Goal: Leave review/rating: Leave review/rating

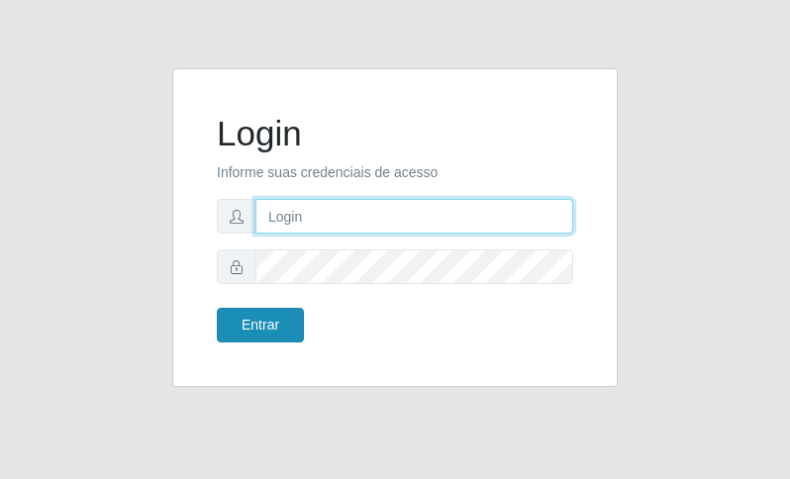
type input "Fabiana@b9"
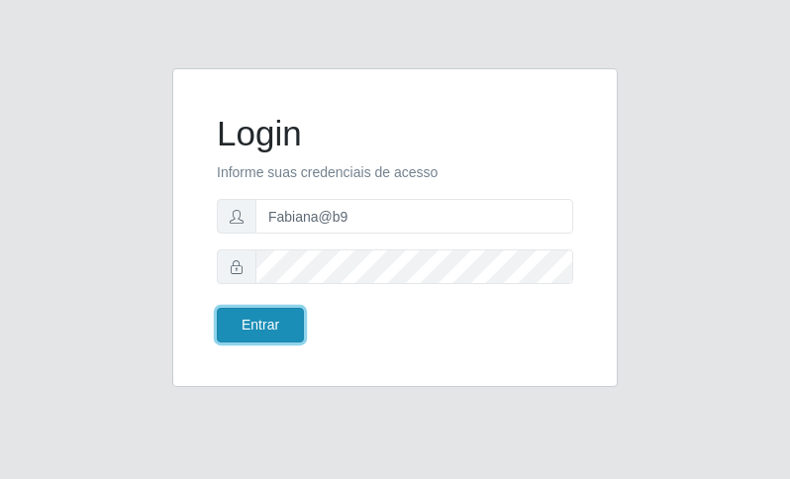
click at [280, 315] on button "Entrar" at bounding box center [260, 325] width 87 height 35
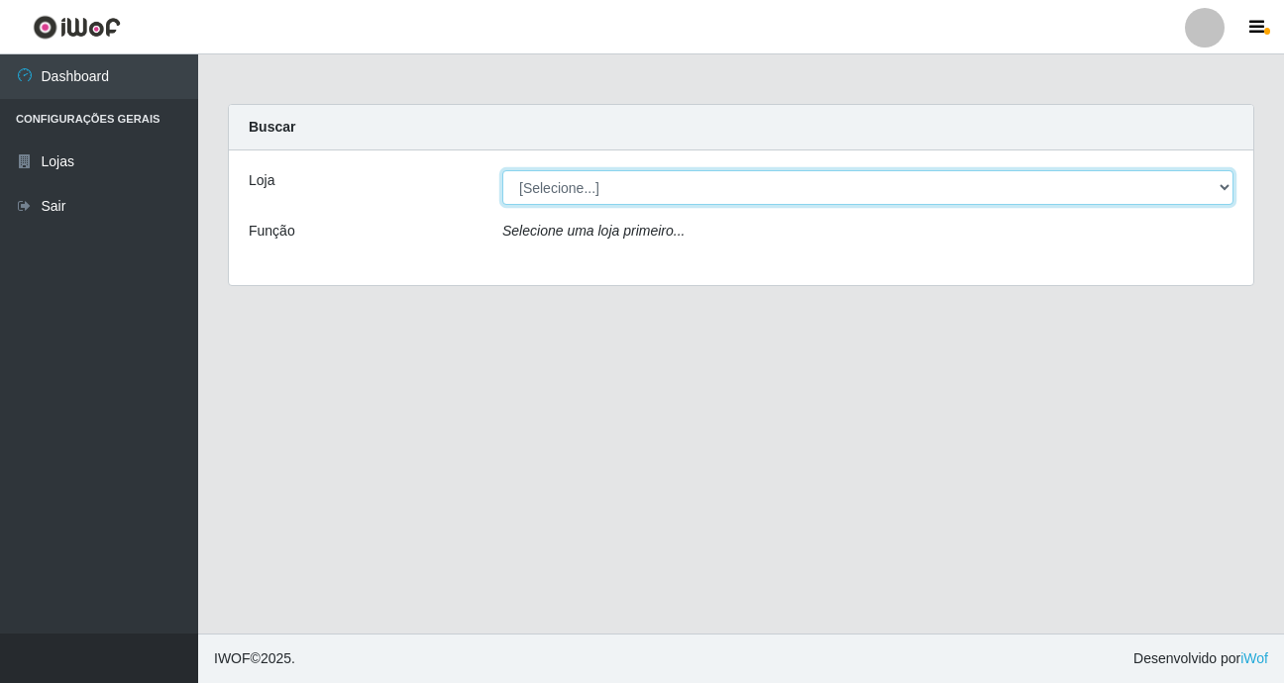
click at [789, 182] on select "[Selecione...] Bemais Supermercados - B9 Bessa" at bounding box center [867, 187] width 731 height 35
select select "410"
click at [502, 170] on select "[Selecione...] Bemais Supermercados - B9 Bessa" at bounding box center [867, 187] width 731 height 35
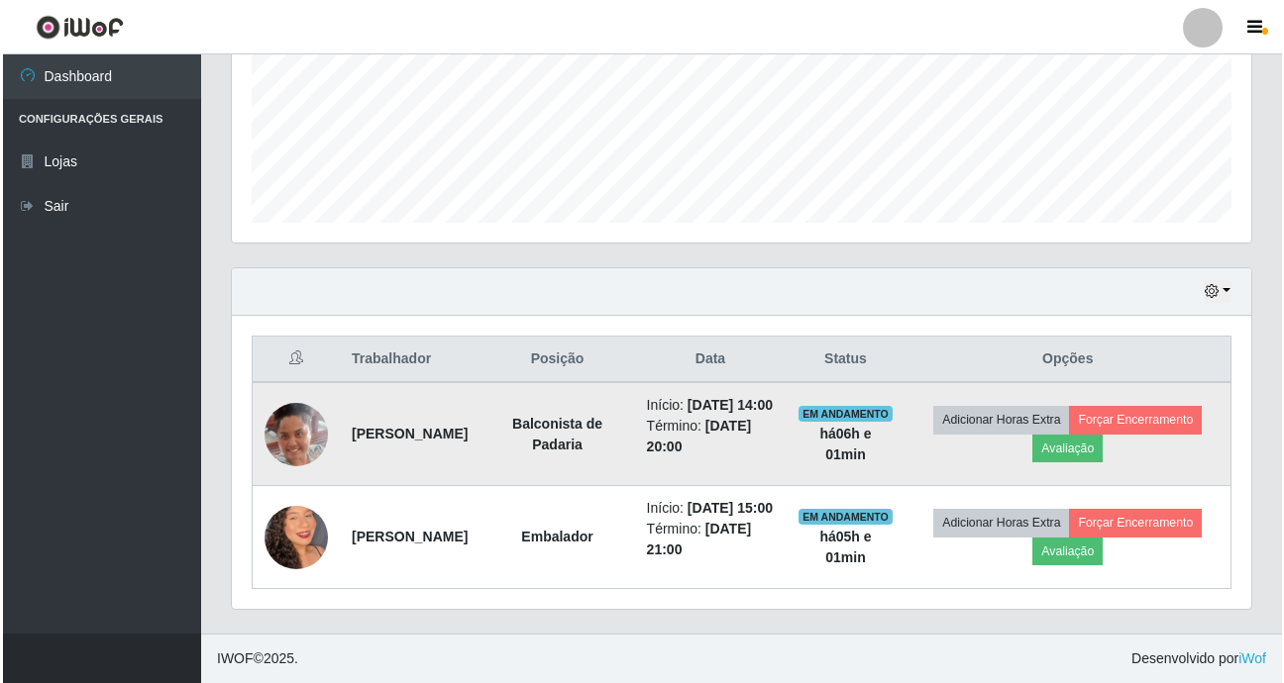
scroll to position [527, 0]
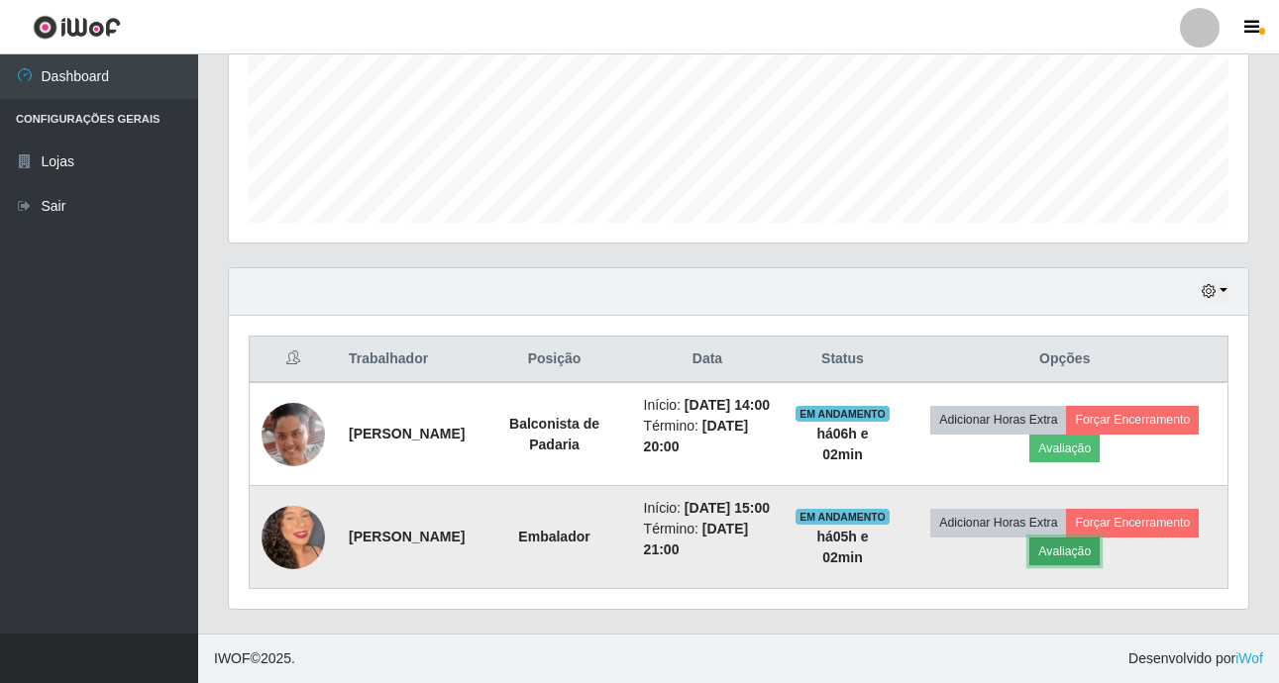
click at [789, 478] on button "Avaliação" at bounding box center [1064, 552] width 70 height 28
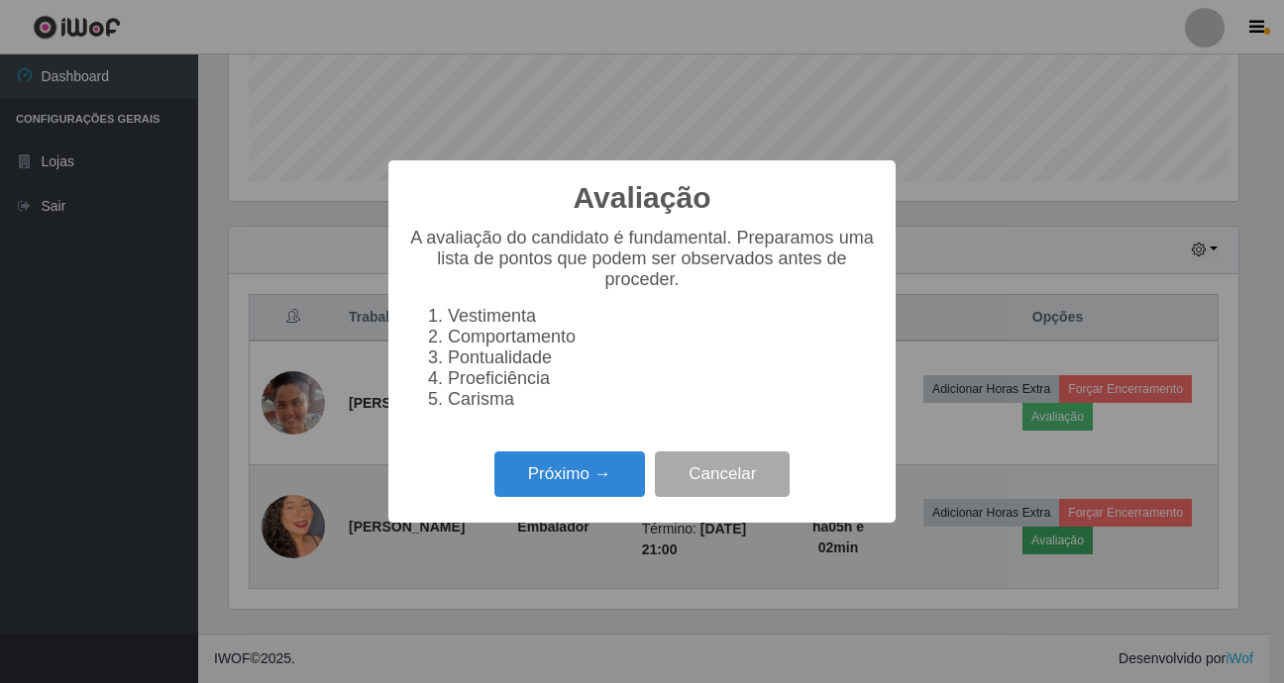
scroll to position [411, 1009]
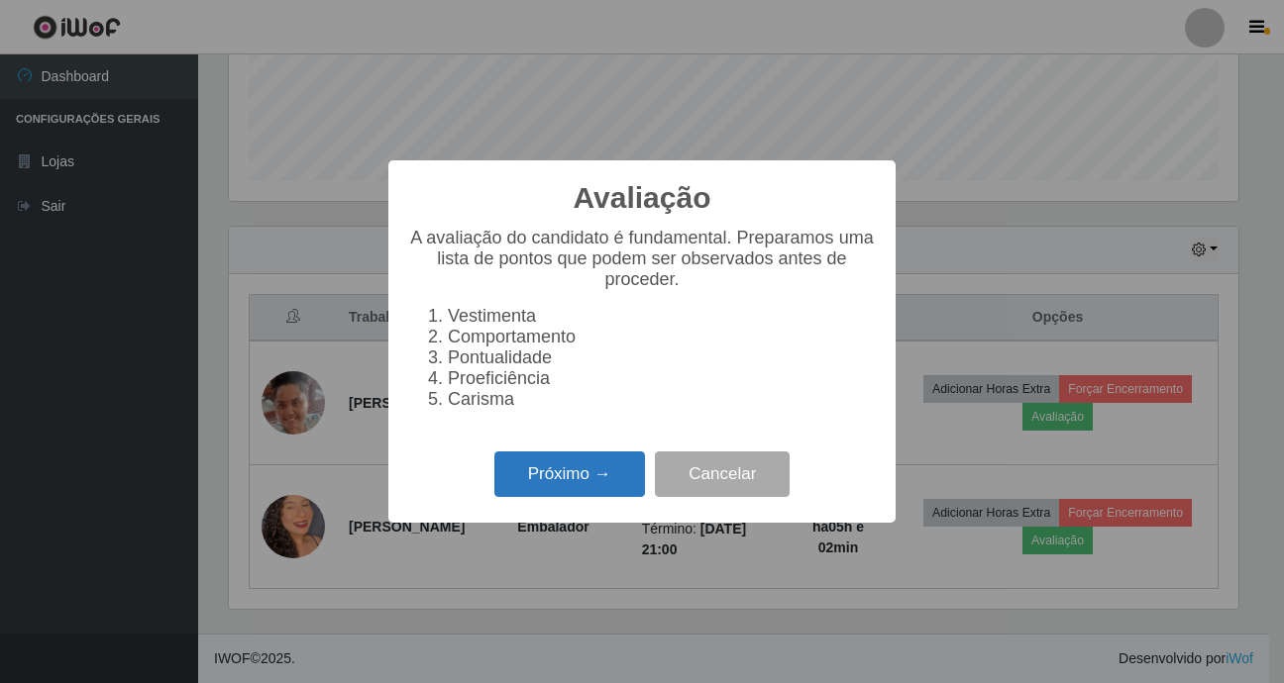
click at [594, 478] on button "Próximo →" at bounding box center [569, 475] width 151 height 47
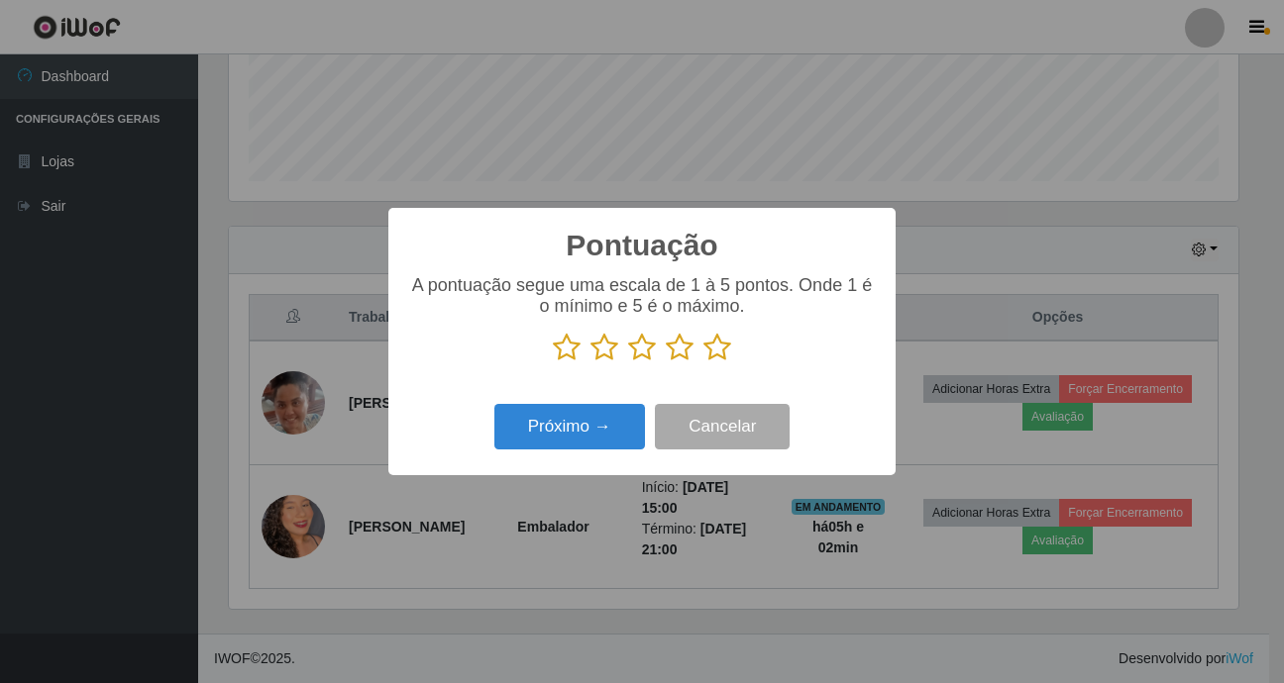
click at [717, 341] on icon at bounding box center [717, 348] width 28 height 30
click at [703, 363] on input "radio" at bounding box center [703, 363] width 0 height 0
click at [607, 438] on button "Próximo →" at bounding box center [569, 427] width 151 height 47
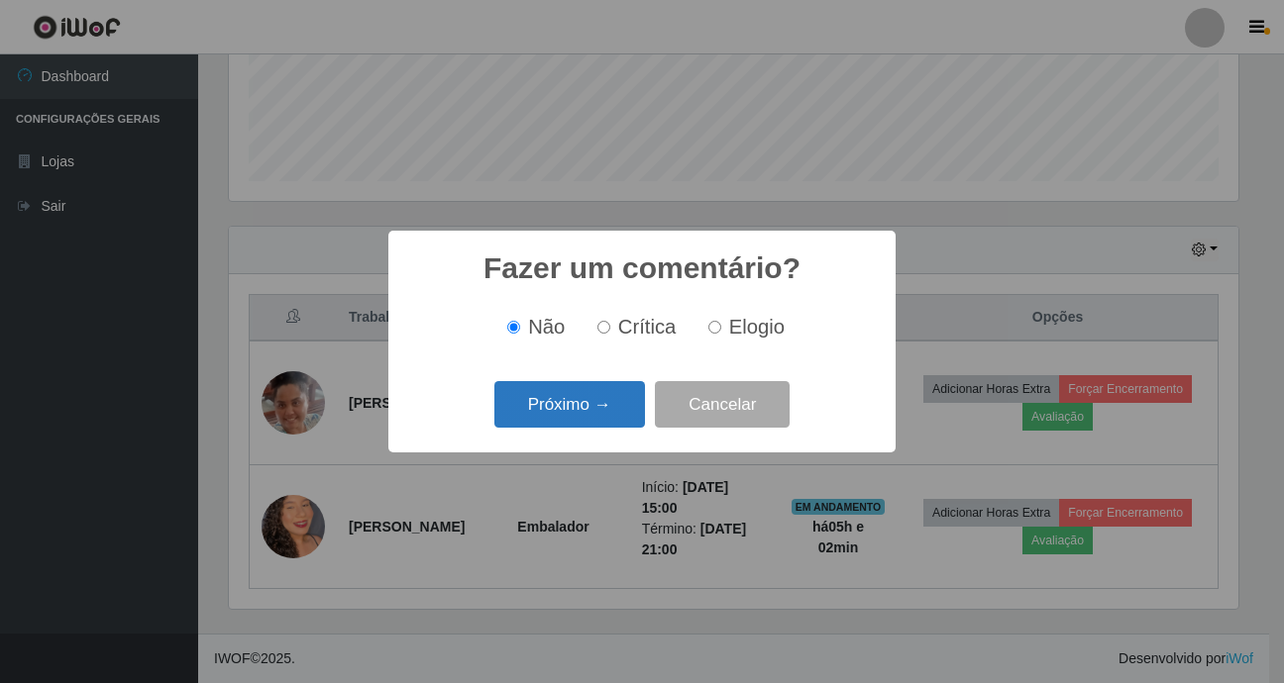
click at [642, 390] on button "Próximo →" at bounding box center [569, 404] width 151 height 47
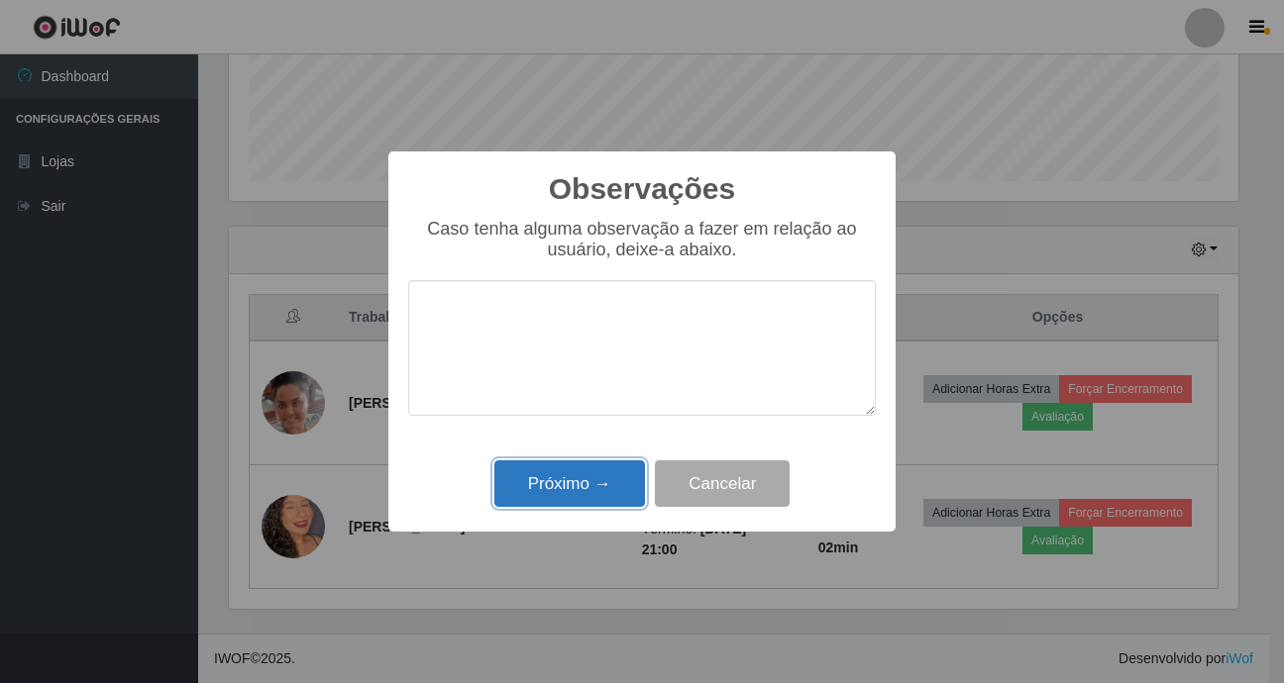
click at [601, 478] on button "Próximo →" at bounding box center [569, 484] width 151 height 47
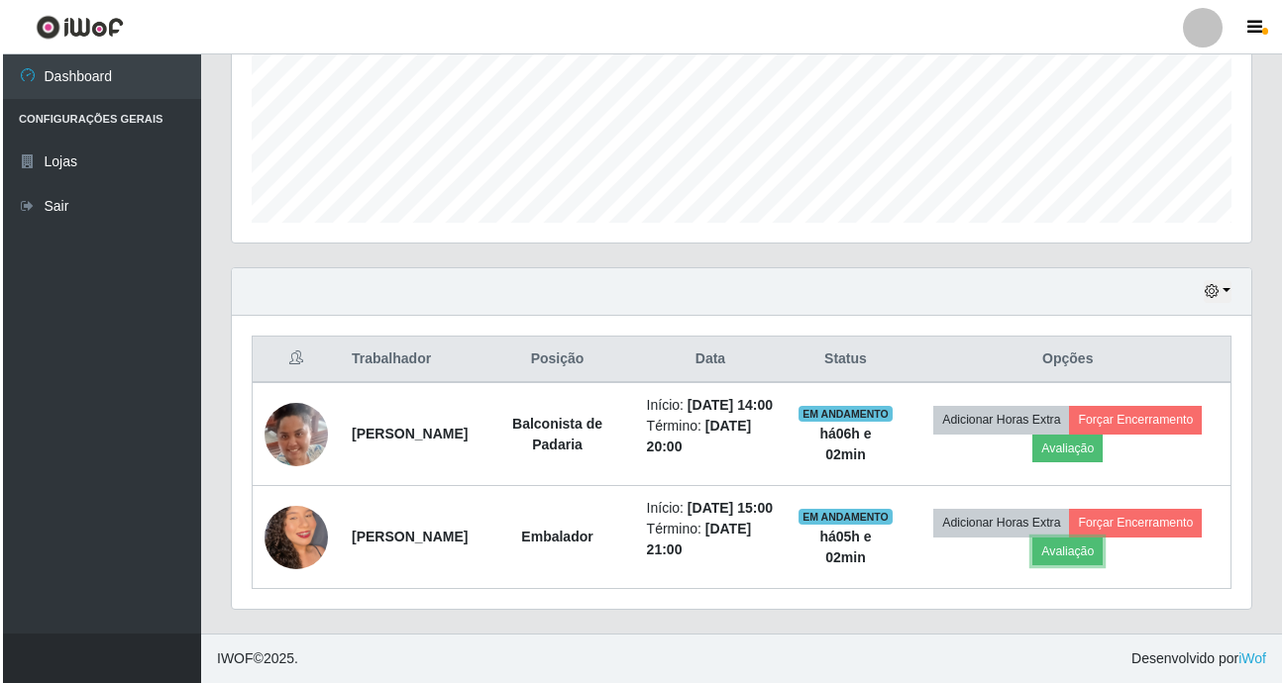
scroll to position [411, 1019]
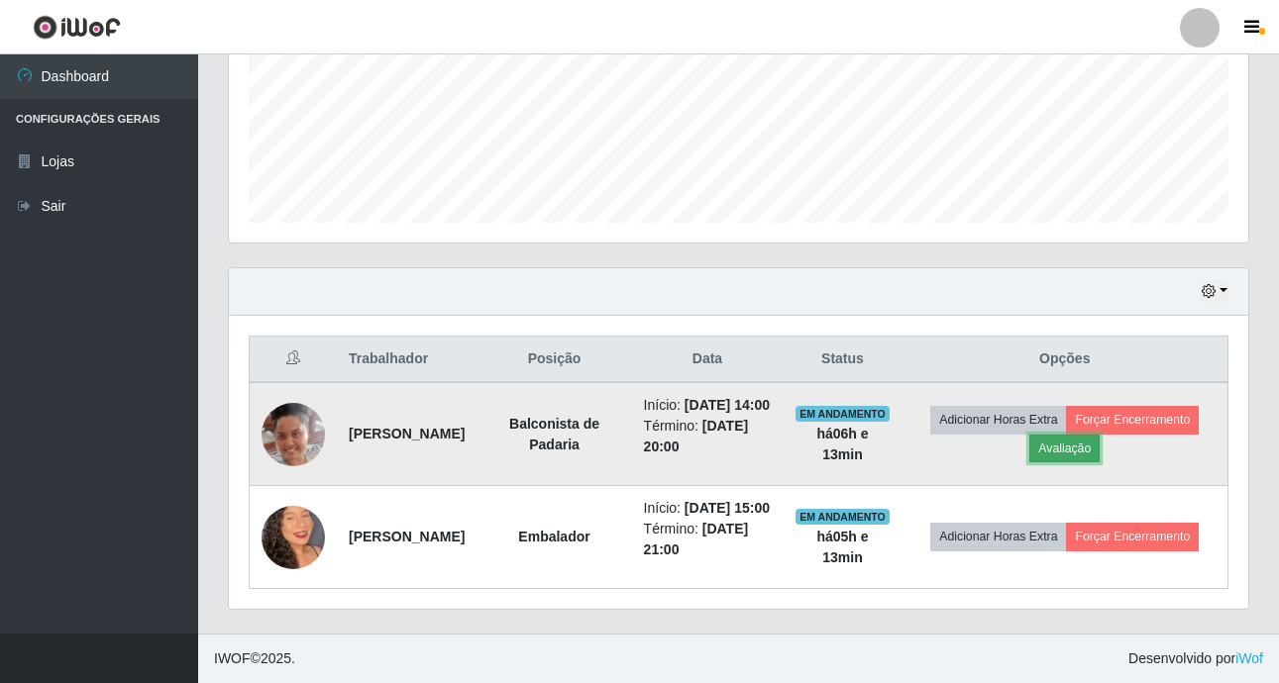
click at [789, 435] on button "Avaliação" at bounding box center [1064, 449] width 70 height 28
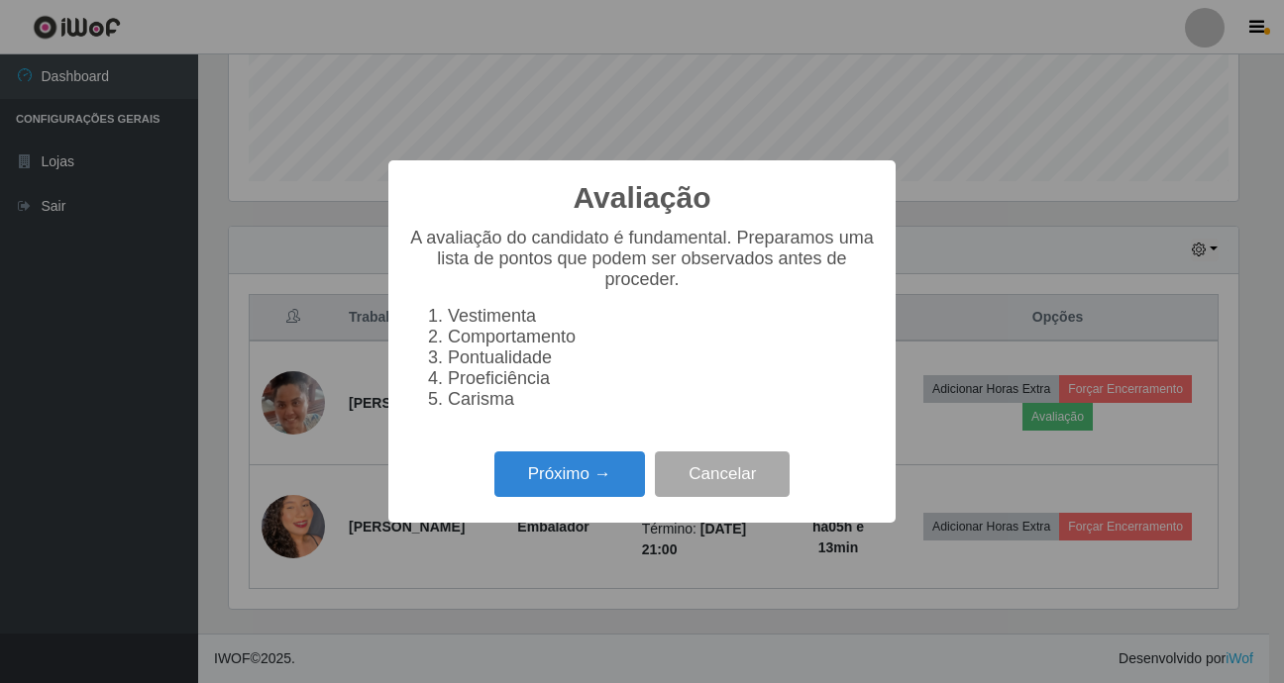
scroll to position [411, 1009]
click at [591, 473] on button "Próximo →" at bounding box center [569, 475] width 151 height 47
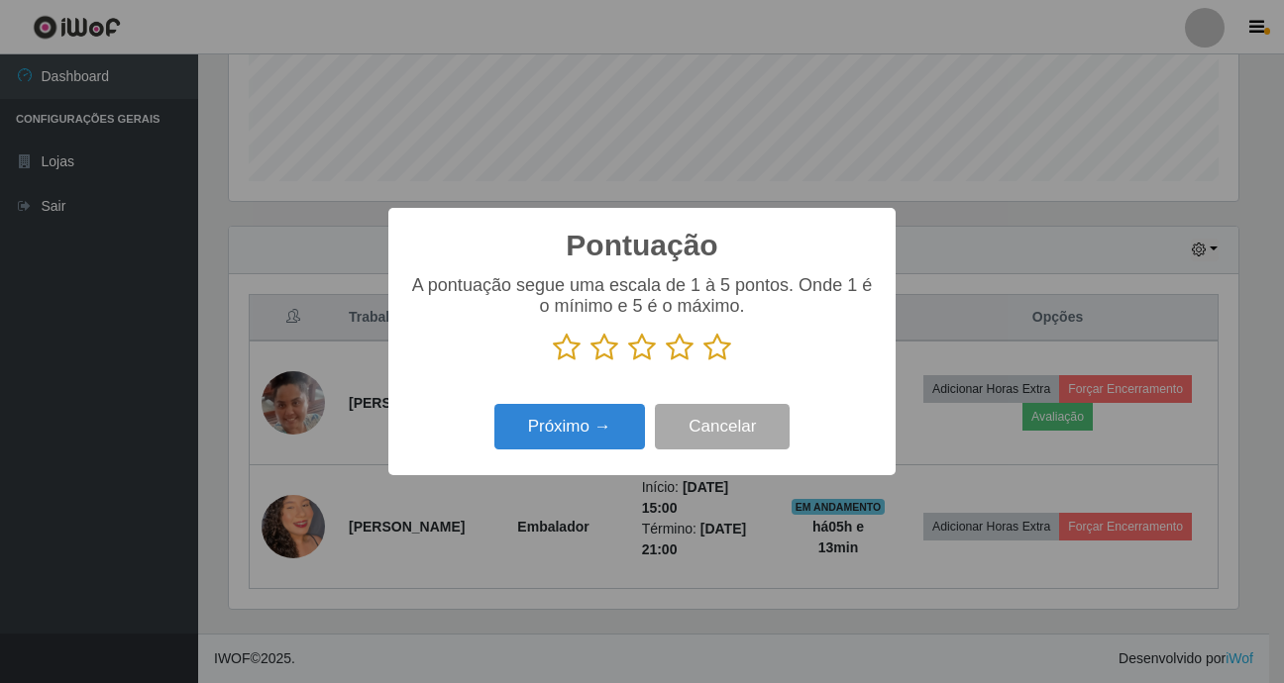
click at [720, 353] on icon at bounding box center [717, 348] width 28 height 30
click at [703, 363] on input "radio" at bounding box center [703, 363] width 0 height 0
click at [598, 418] on button "Próximo →" at bounding box center [569, 427] width 151 height 47
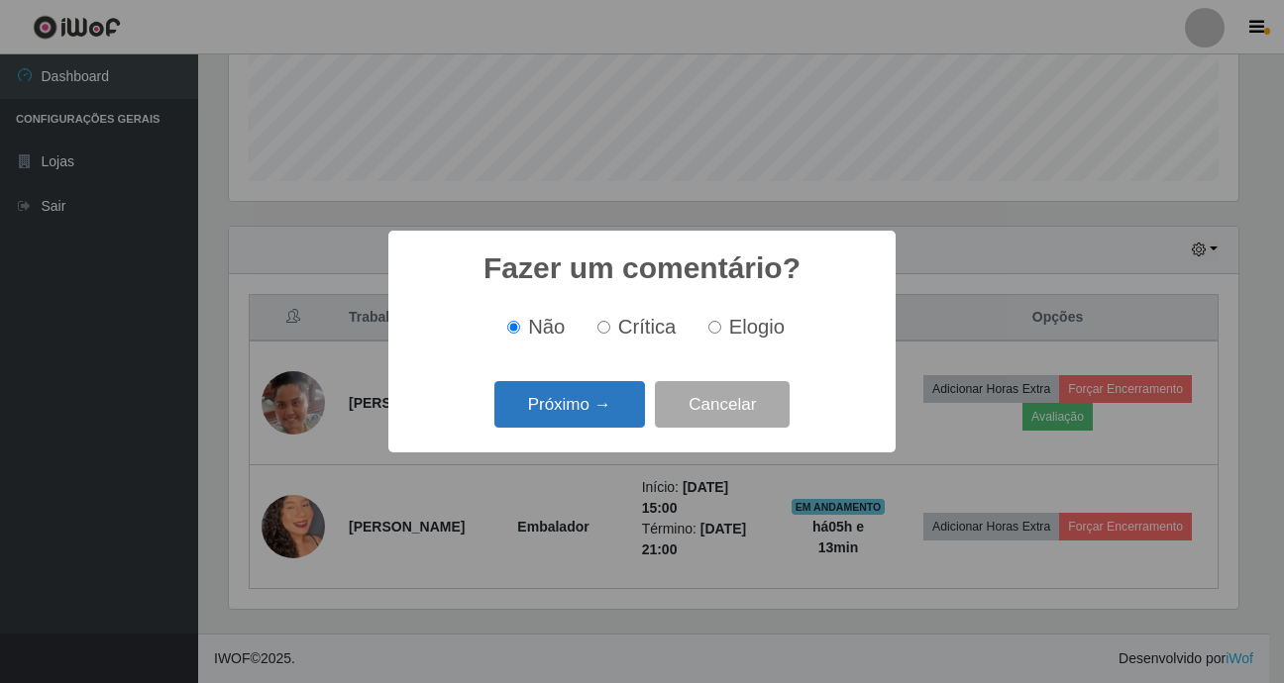
click at [606, 413] on button "Próximo →" at bounding box center [569, 404] width 151 height 47
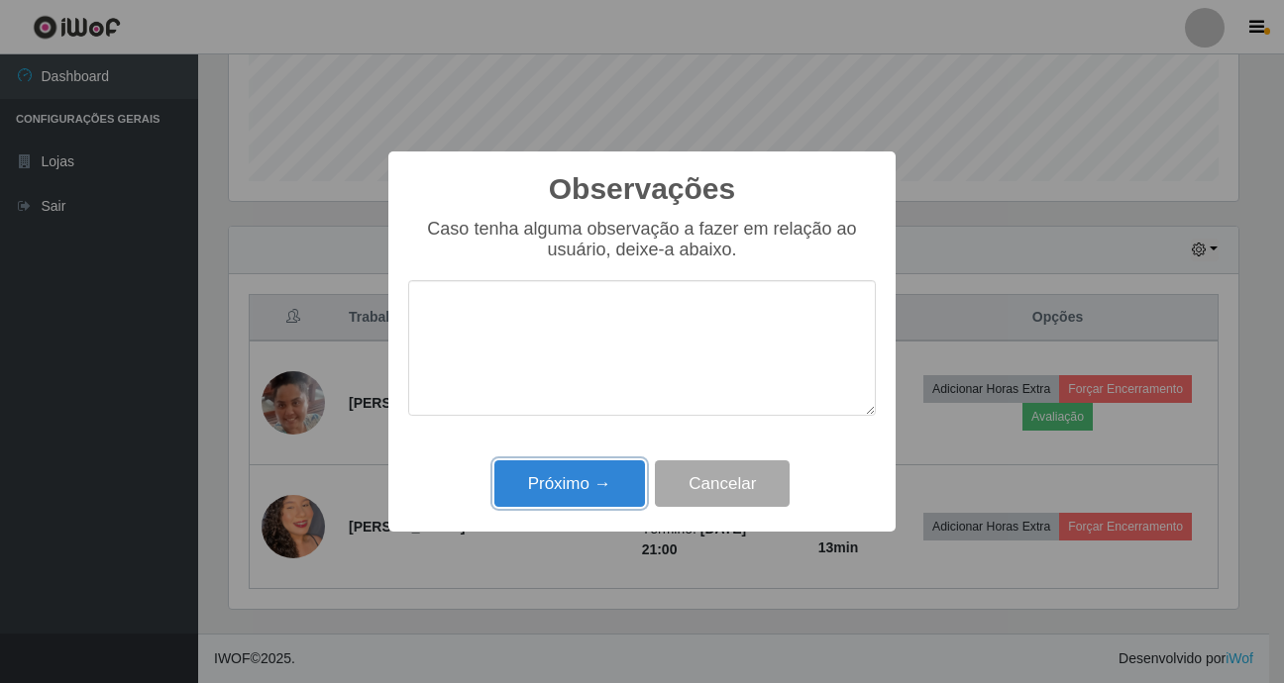
drag, startPoint x: 576, startPoint y: 484, endPoint x: 602, endPoint y: 446, distance: 47.0
click at [579, 478] on button "Próximo →" at bounding box center [569, 484] width 151 height 47
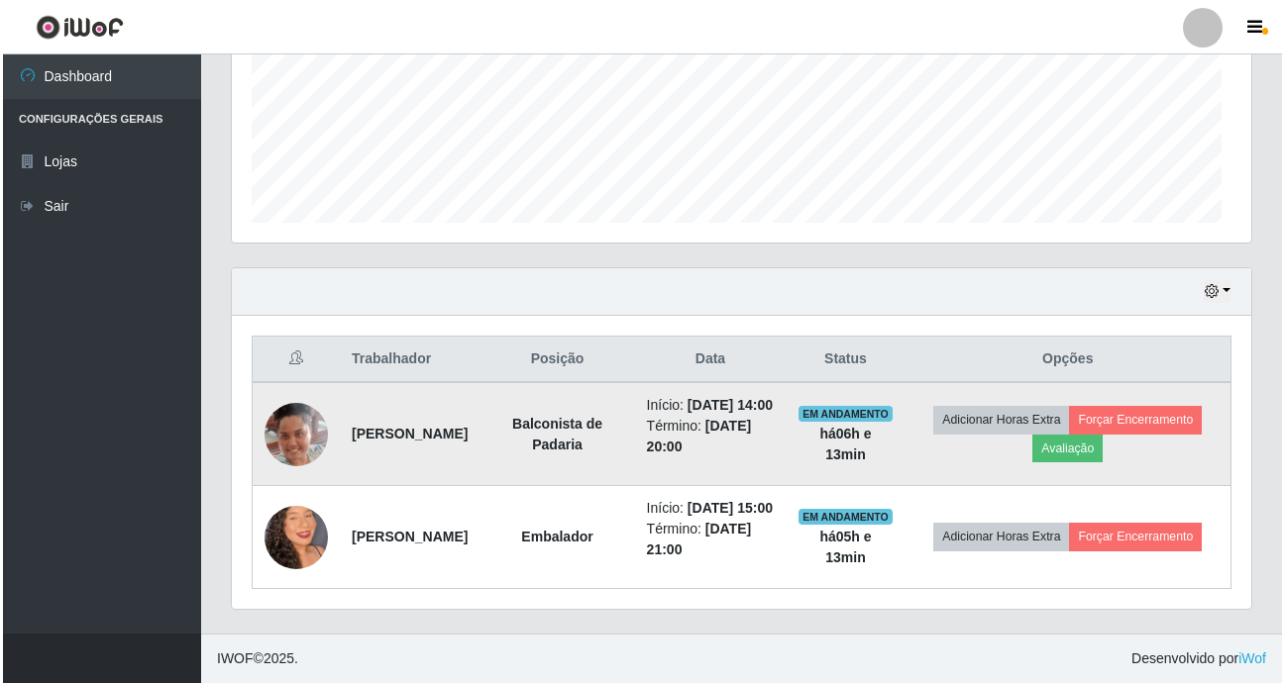
scroll to position [411, 1019]
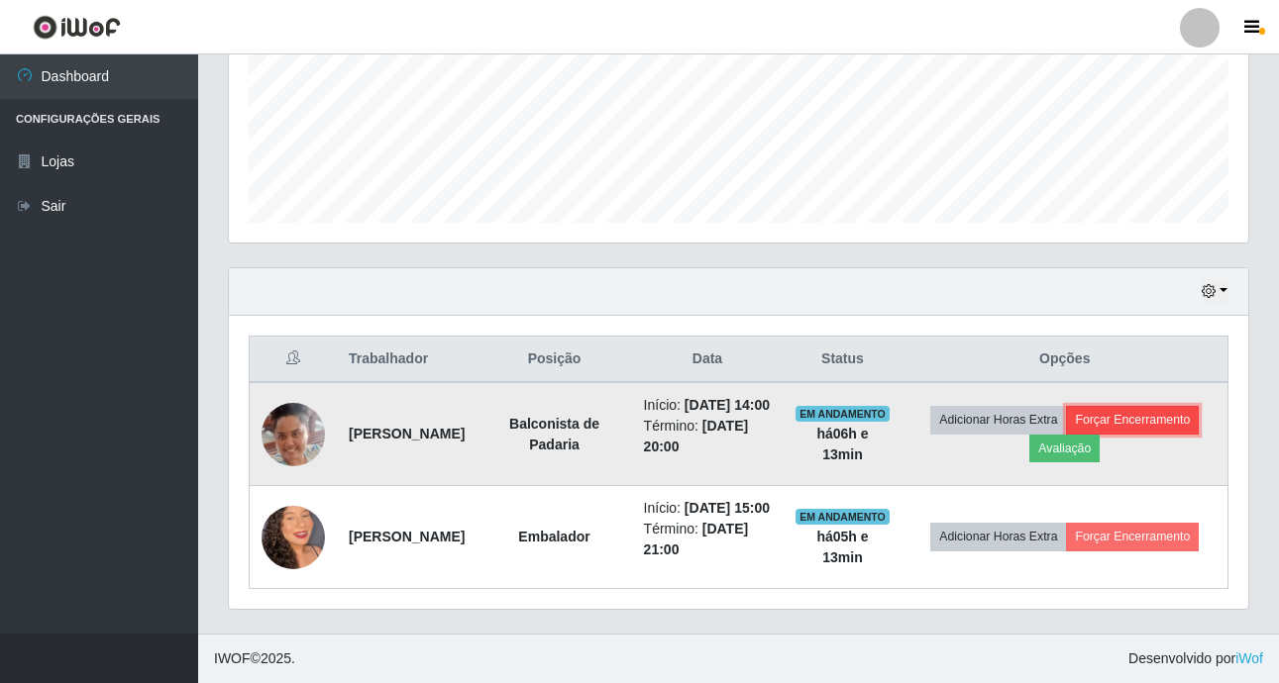
click at [789, 416] on button "Forçar Encerramento" at bounding box center [1132, 420] width 133 height 28
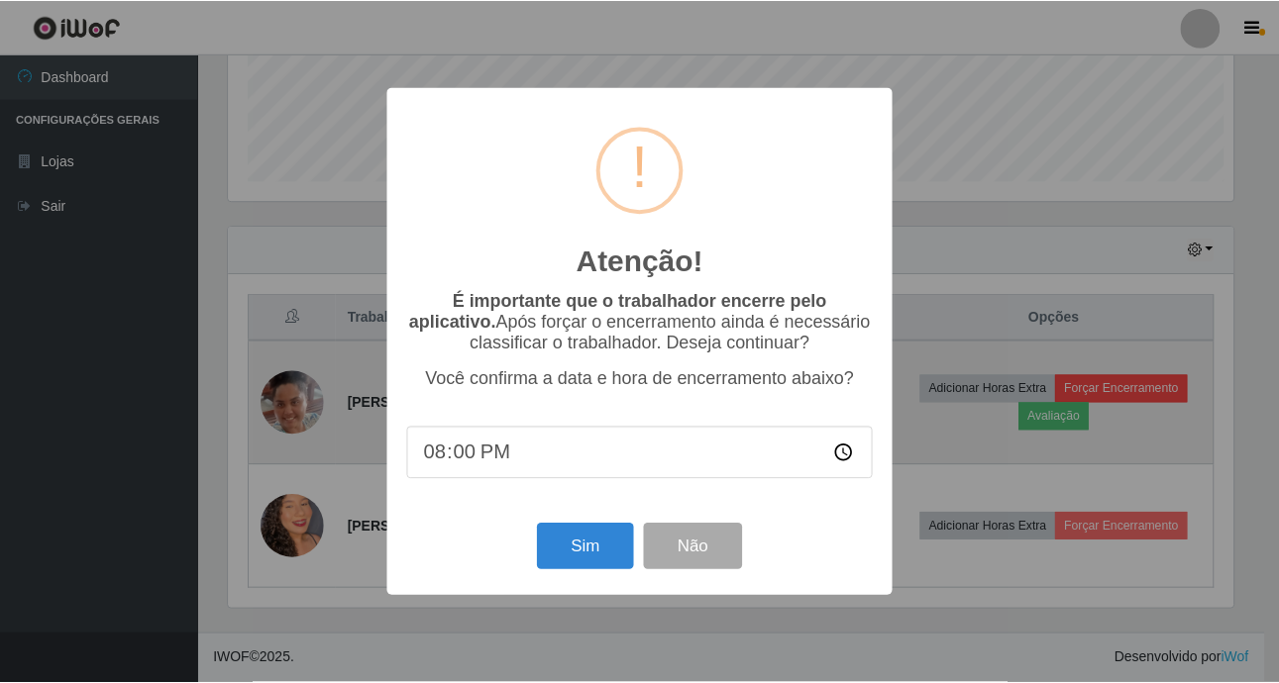
scroll to position [411, 1009]
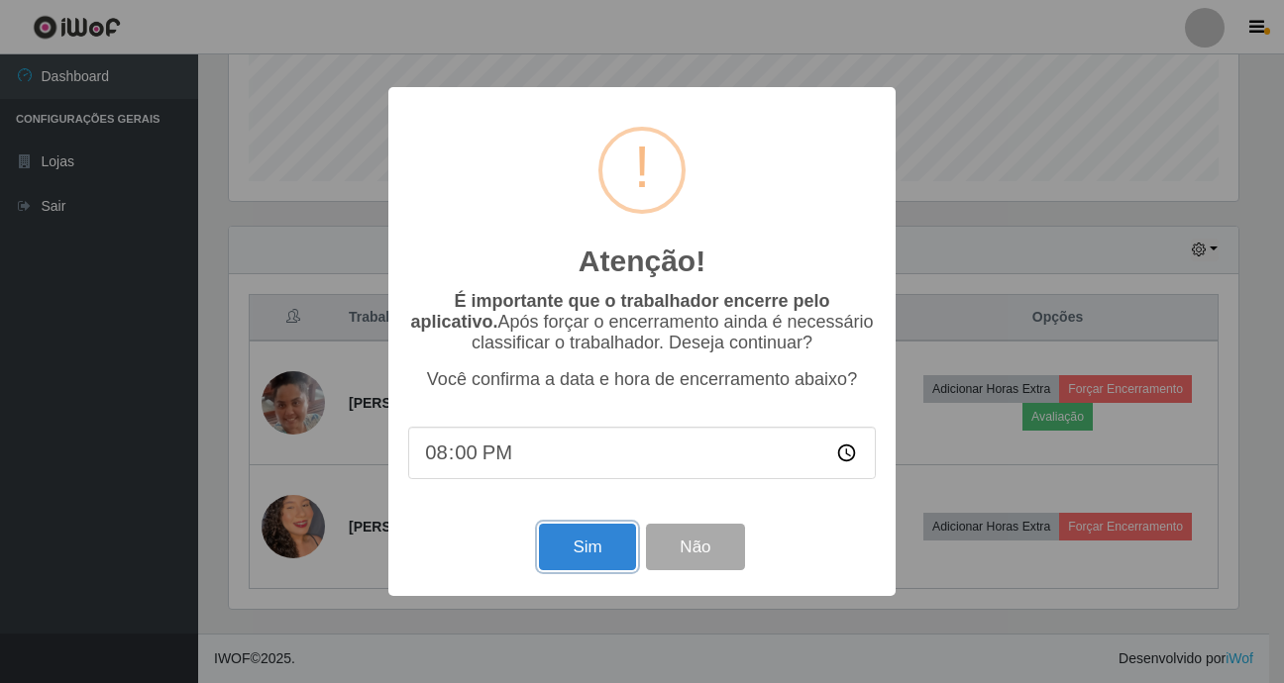
click at [590, 478] on button "Sim" at bounding box center [587, 547] width 96 height 47
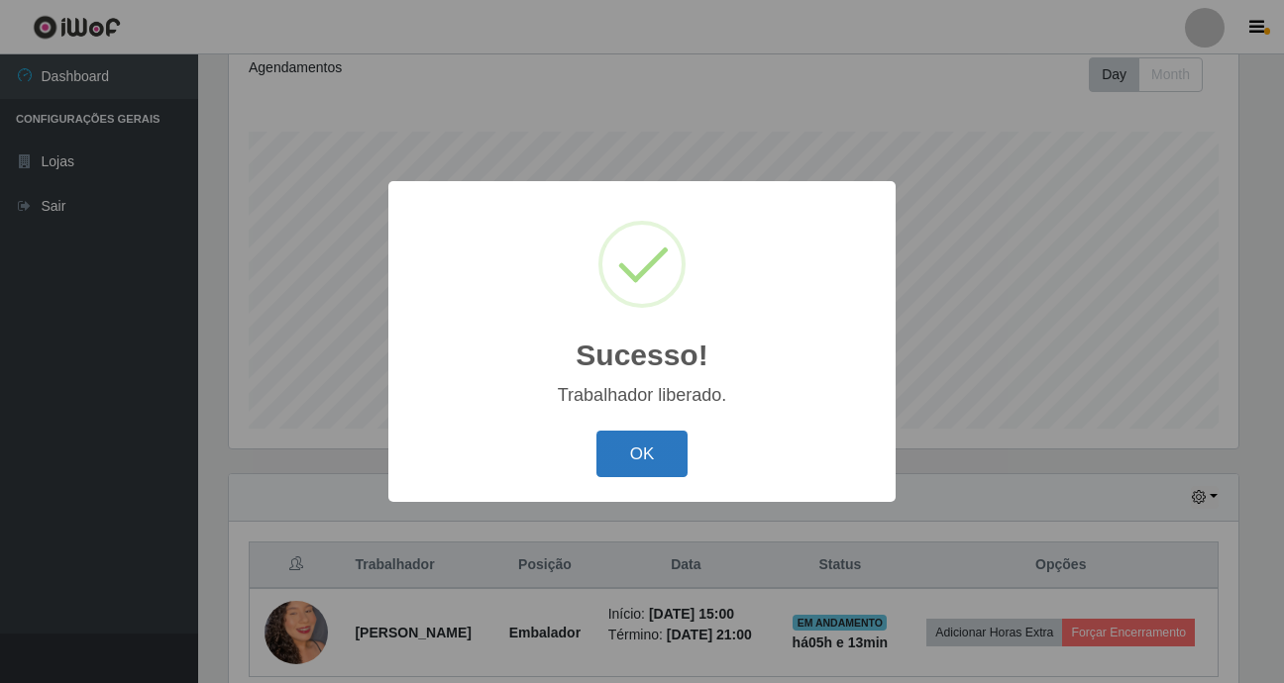
click at [679, 450] on button "OK" at bounding box center [642, 454] width 92 height 47
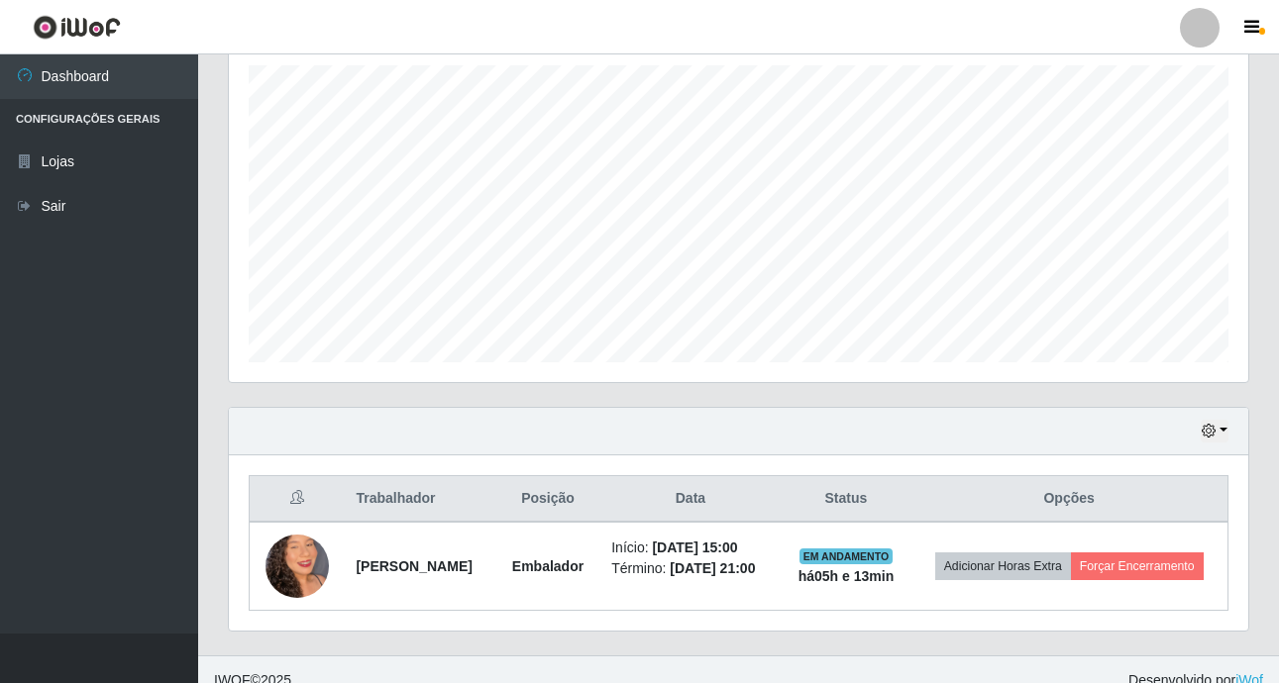
scroll to position [382, 0]
